Goal: Check status: Check status

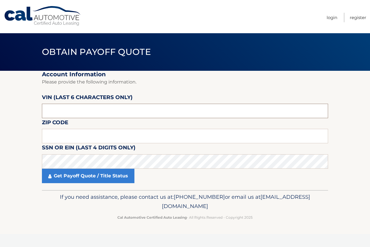
click at [106, 113] on input "text" at bounding box center [185, 111] width 286 height 14
click at [125, 110] on input "text" at bounding box center [185, 111] width 286 height 14
paste input "3C4NJD"
type input "3*****"
type input "503759"
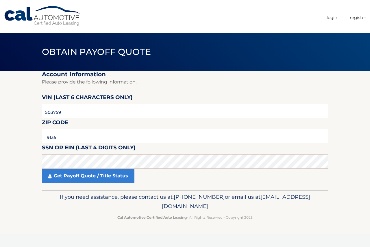
type input "19135"
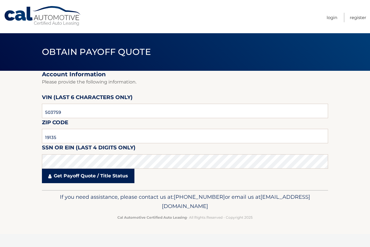
click at [89, 180] on link "Get Payoff Quote / Title Status" at bounding box center [88, 176] width 92 height 14
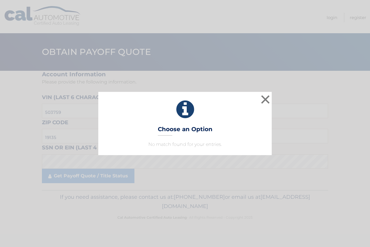
click at [185, 142] on p "No match found for your entries." at bounding box center [184, 144] width 159 height 7
click at [261, 100] on button "×" at bounding box center [265, 100] width 12 height 12
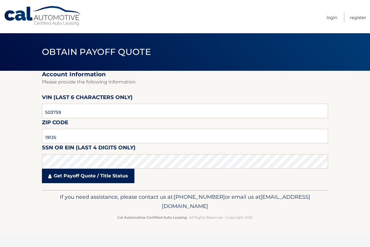
click at [70, 177] on link "Get Payoff Quote / Title Status" at bounding box center [88, 176] width 92 height 14
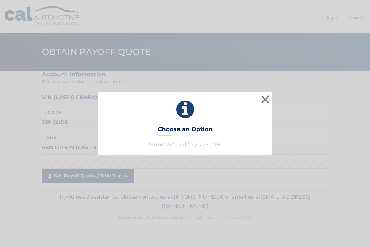
click at [70, 177] on div "× Choose an Option No match found for your entries. This is what you see on sec…" at bounding box center [185, 123] width 370 height 247
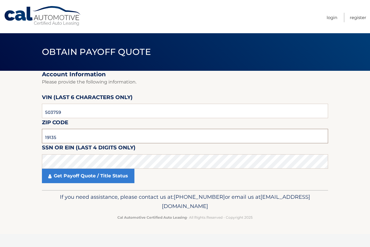
click at [80, 132] on input "19135" at bounding box center [185, 136] width 286 height 14
click at [74, 115] on input "503759" at bounding box center [185, 111] width 286 height 14
click at [72, 132] on input "19135" at bounding box center [185, 136] width 286 height 14
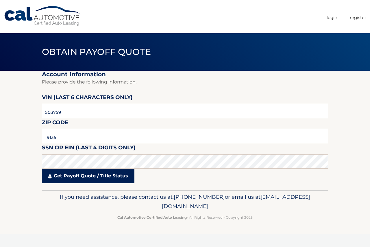
click at [107, 177] on link "Get Payoff Quote / Title Status" at bounding box center [88, 176] width 92 height 14
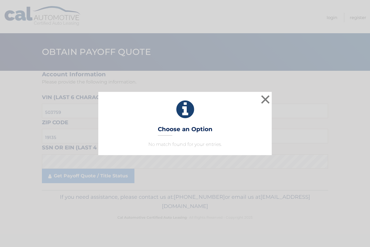
click at [180, 142] on p "No match found for your entries." at bounding box center [184, 144] width 159 height 7
click at [266, 99] on button "×" at bounding box center [265, 100] width 12 height 12
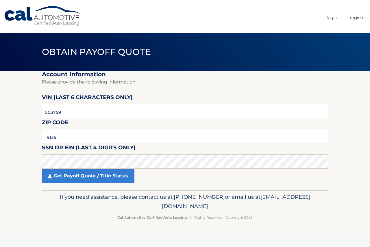
drag, startPoint x: 44, startPoint y: 112, endPoint x: 31, endPoint y: 113, distance: 12.7
click at [31, 113] on section "Account Information Please provide the following information. VIN (last 6 chara…" at bounding box center [185, 130] width 370 height 119
type input "154538"
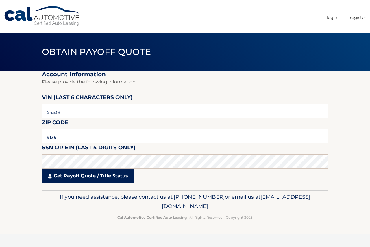
click at [90, 180] on link "Get Payoff Quote / Title Status" at bounding box center [88, 176] width 92 height 14
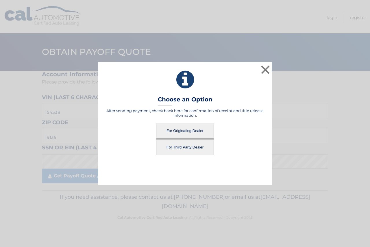
click at [179, 130] on button "For Originating Dealer" at bounding box center [185, 131] width 58 height 16
click at [187, 129] on button "For Originating Dealer" at bounding box center [185, 131] width 58 height 16
click at [199, 129] on button "For Originating Dealer" at bounding box center [185, 131] width 58 height 16
click at [202, 129] on button "For Originating Dealer" at bounding box center [185, 131] width 58 height 16
click at [189, 130] on button "For Originating Dealer" at bounding box center [185, 131] width 58 height 16
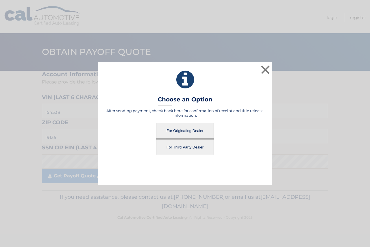
click at [170, 131] on button "For Originating Dealer" at bounding box center [185, 131] width 58 height 16
click at [168, 131] on button "For Originating Dealer" at bounding box center [185, 131] width 58 height 16
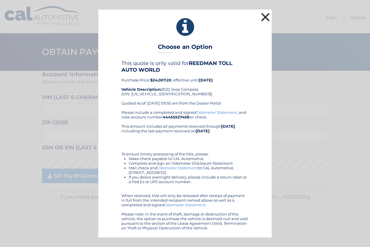
click at [265, 16] on button "×" at bounding box center [265, 17] width 12 height 12
